Goal: Check status: Check status

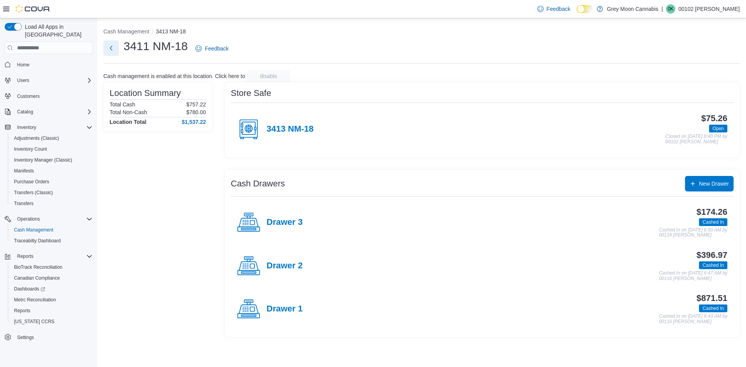
click at [116, 50] on button "Next" at bounding box center [111, 48] width 16 height 16
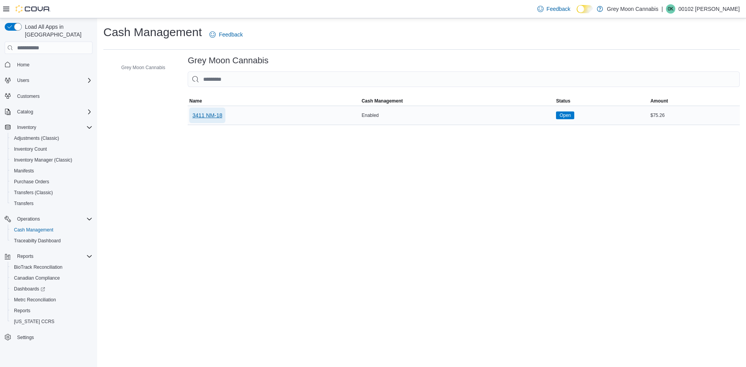
click at [218, 117] on span "3411 NM-18" at bounding box center [207, 115] width 30 height 8
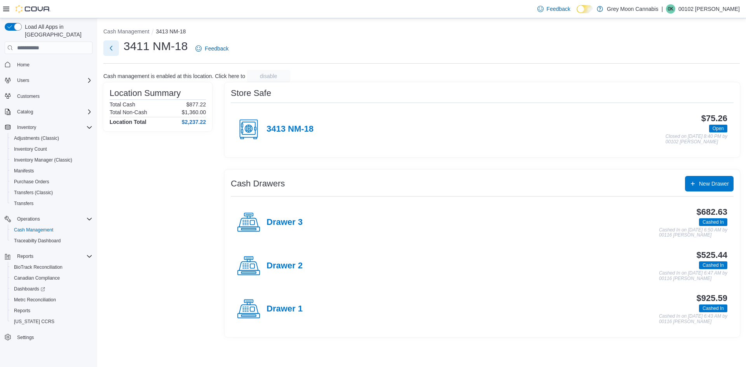
click at [109, 49] on button "Next" at bounding box center [111, 48] width 16 height 16
